Goal: Check status: Check status

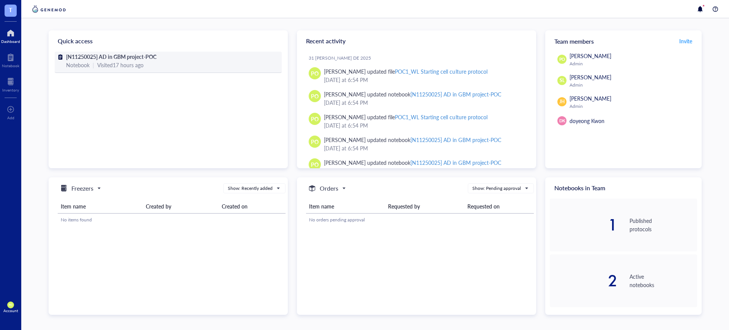
click at [196, 59] on div "[N11250025] AD in GBM project-POC" at bounding box center [168, 56] width 204 height 8
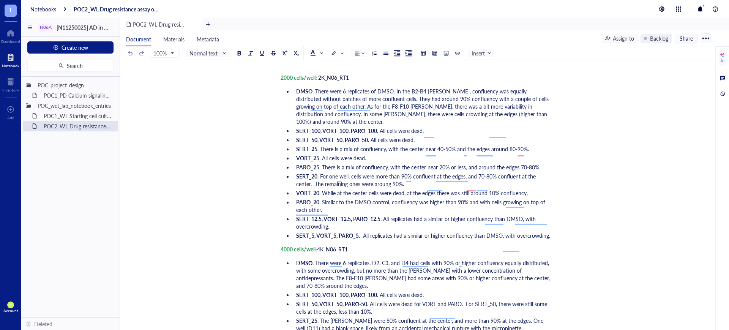
scroll to position [1804, 0]
